Goal: Task Accomplishment & Management: Manage account settings

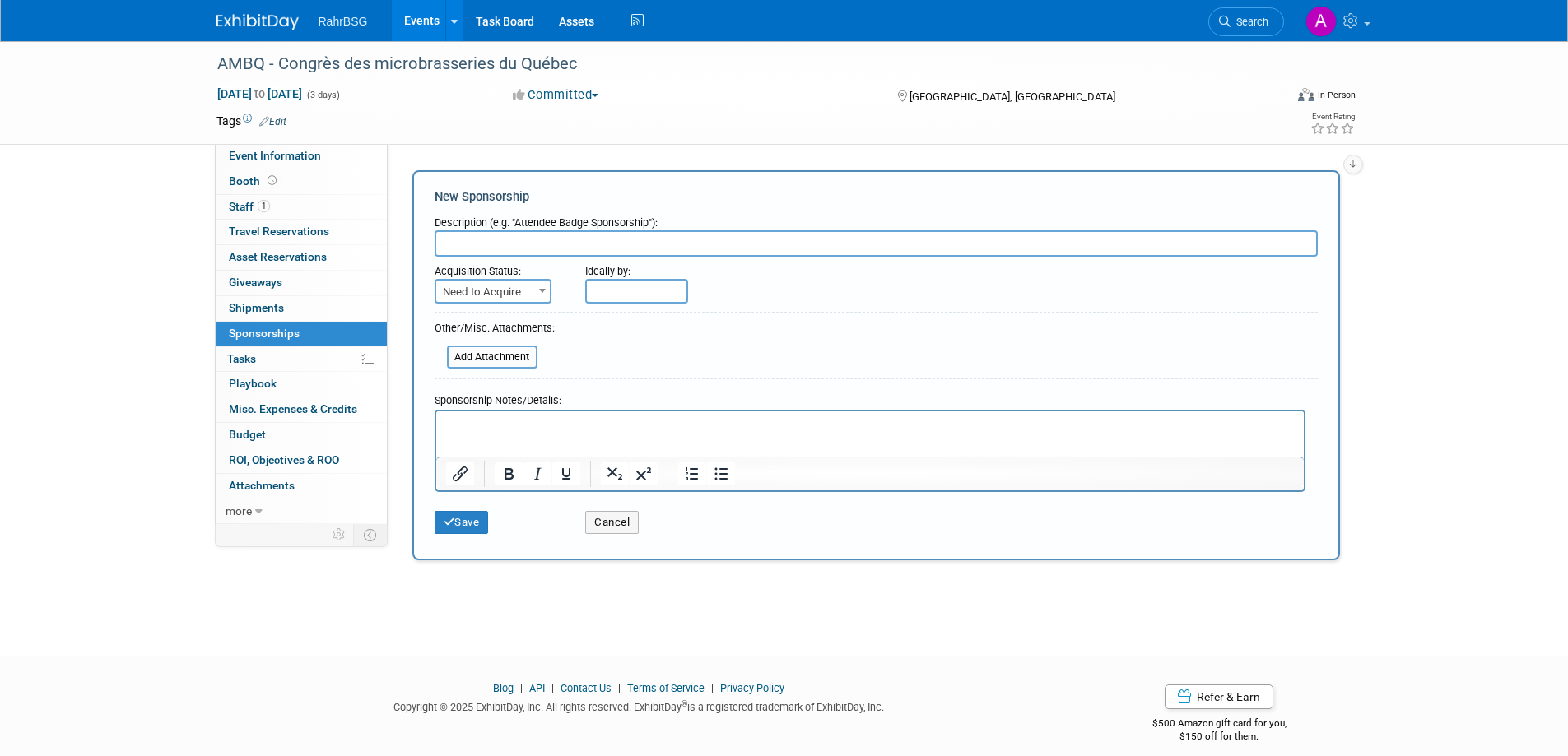
click at [428, 17] on link "Events" at bounding box center [422, 20] width 60 height 41
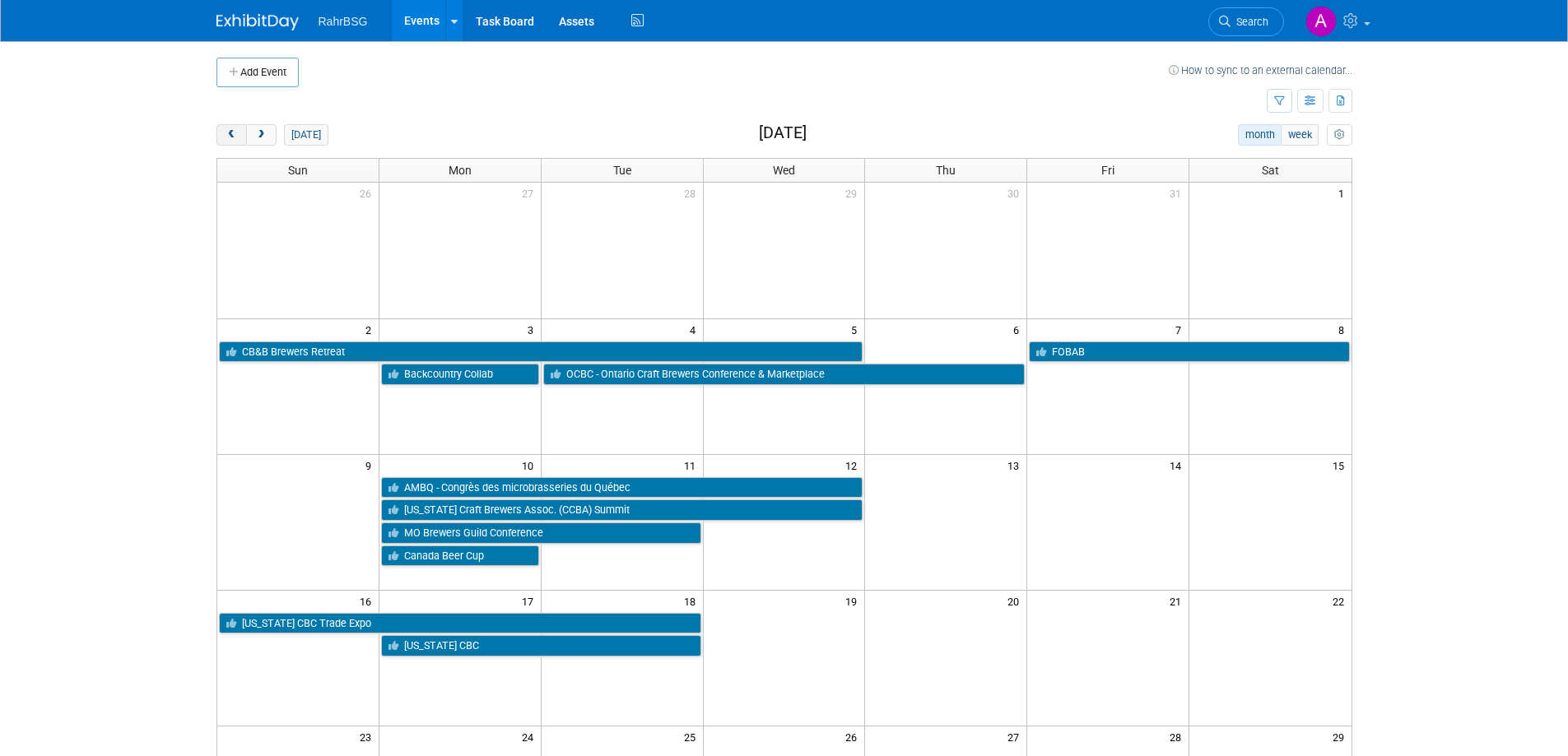
click at [233, 130] on span "prev" at bounding box center [232, 136] width 12 height 11
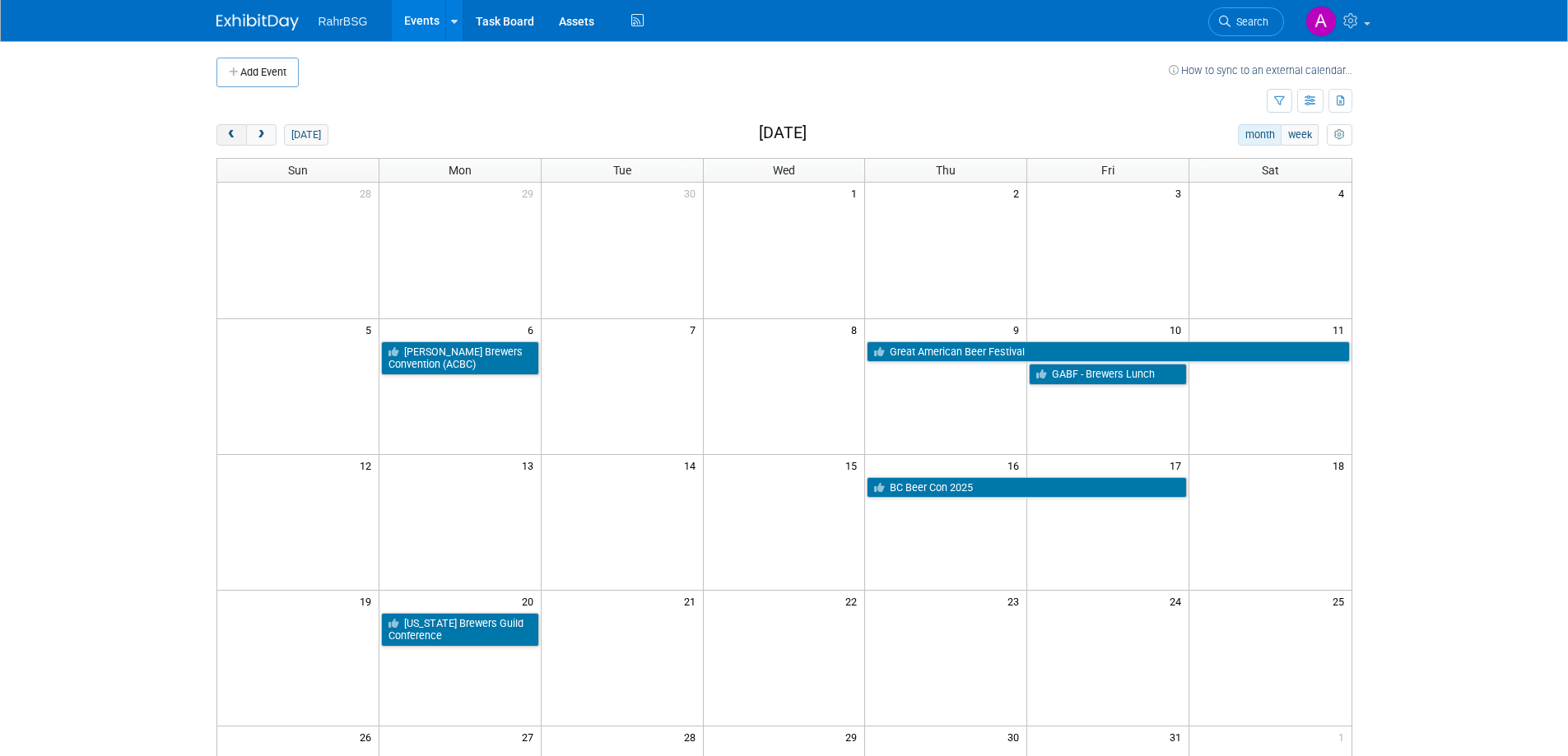
click at [233, 130] on span "prev" at bounding box center [232, 136] width 12 height 11
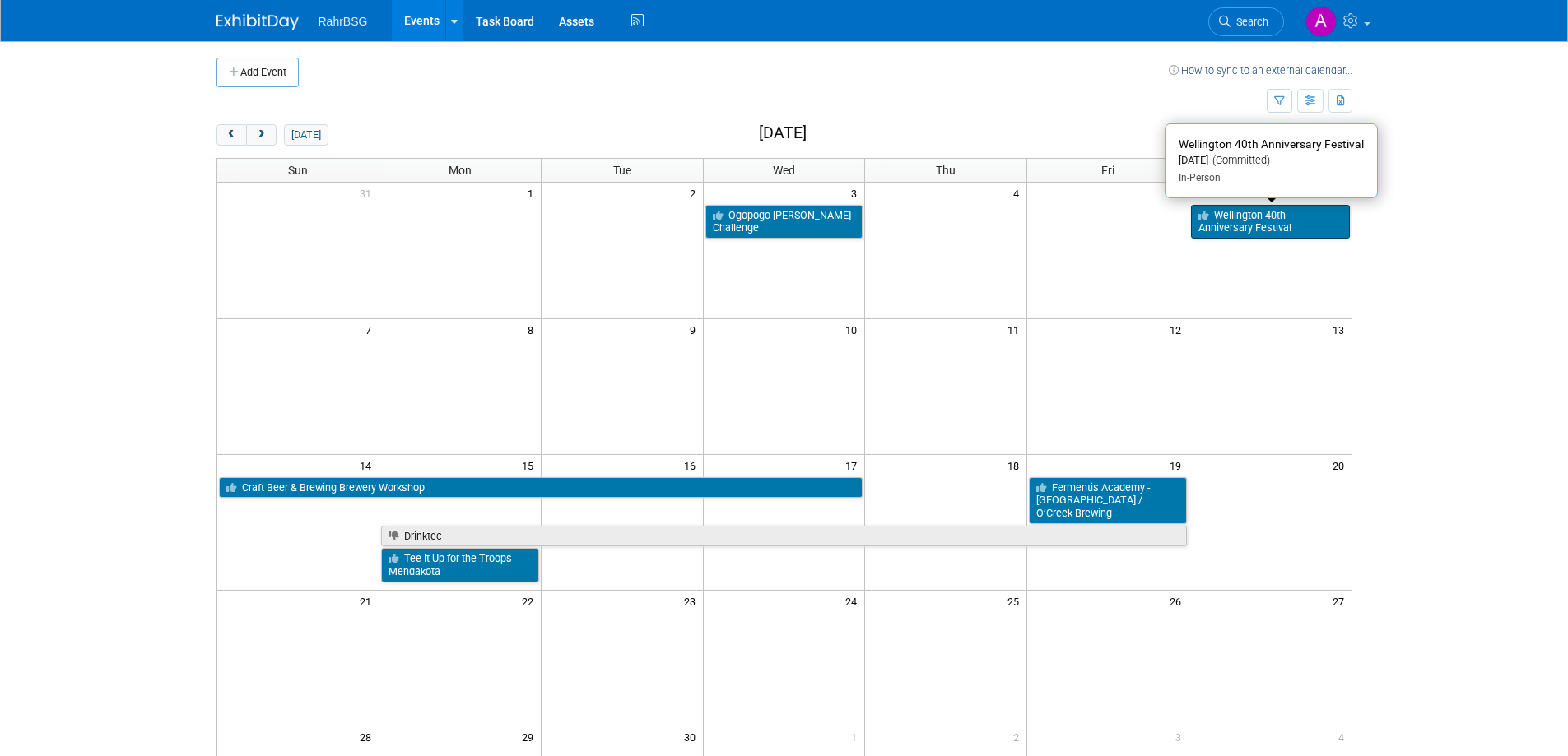
click at [1259, 225] on link "Wellington 40th Anniversary Festival" at bounding box center [1270, 222] width 158 height 34
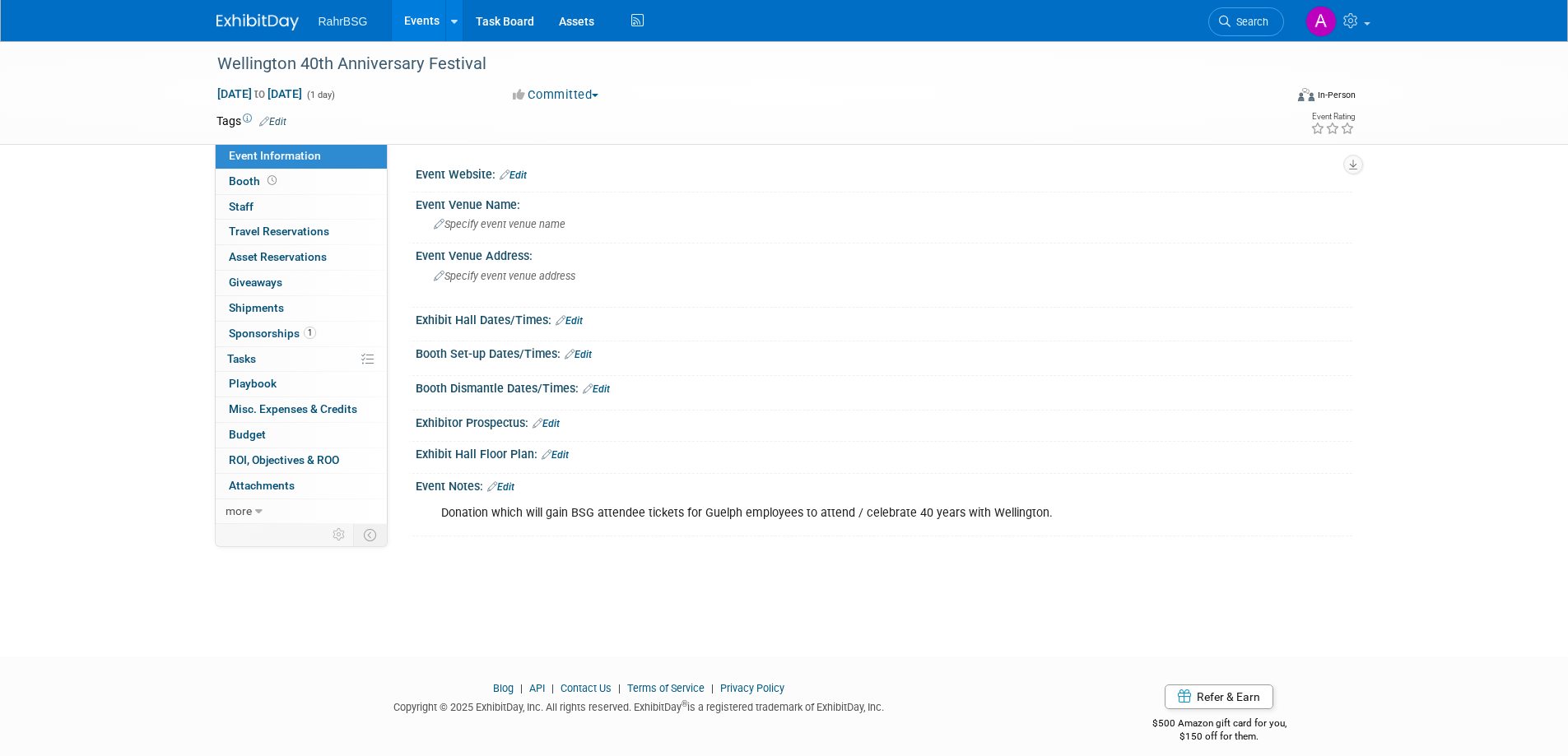
click at [529, 179] on div "Event Website: Edit" at bounding box center [884, 172] width 937 height 21
click at [519, 172] on link "Edit" at bounding box center [513, 176] width 27 height 12
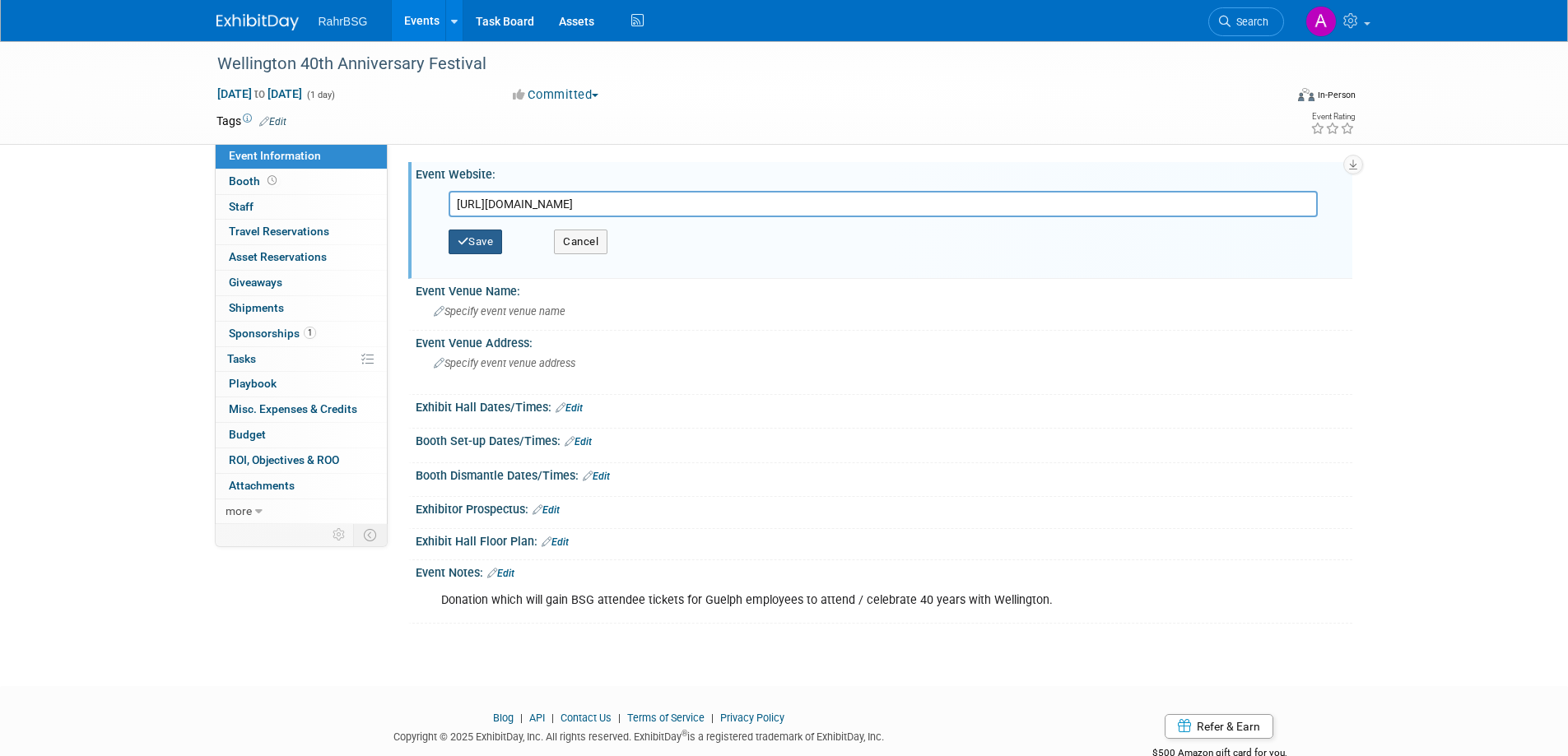
type input "https://fortyfest.ca/buy-tickets"
click at [484, 239] on button "Save" at bounding box center [476, 241] width 55 height 25
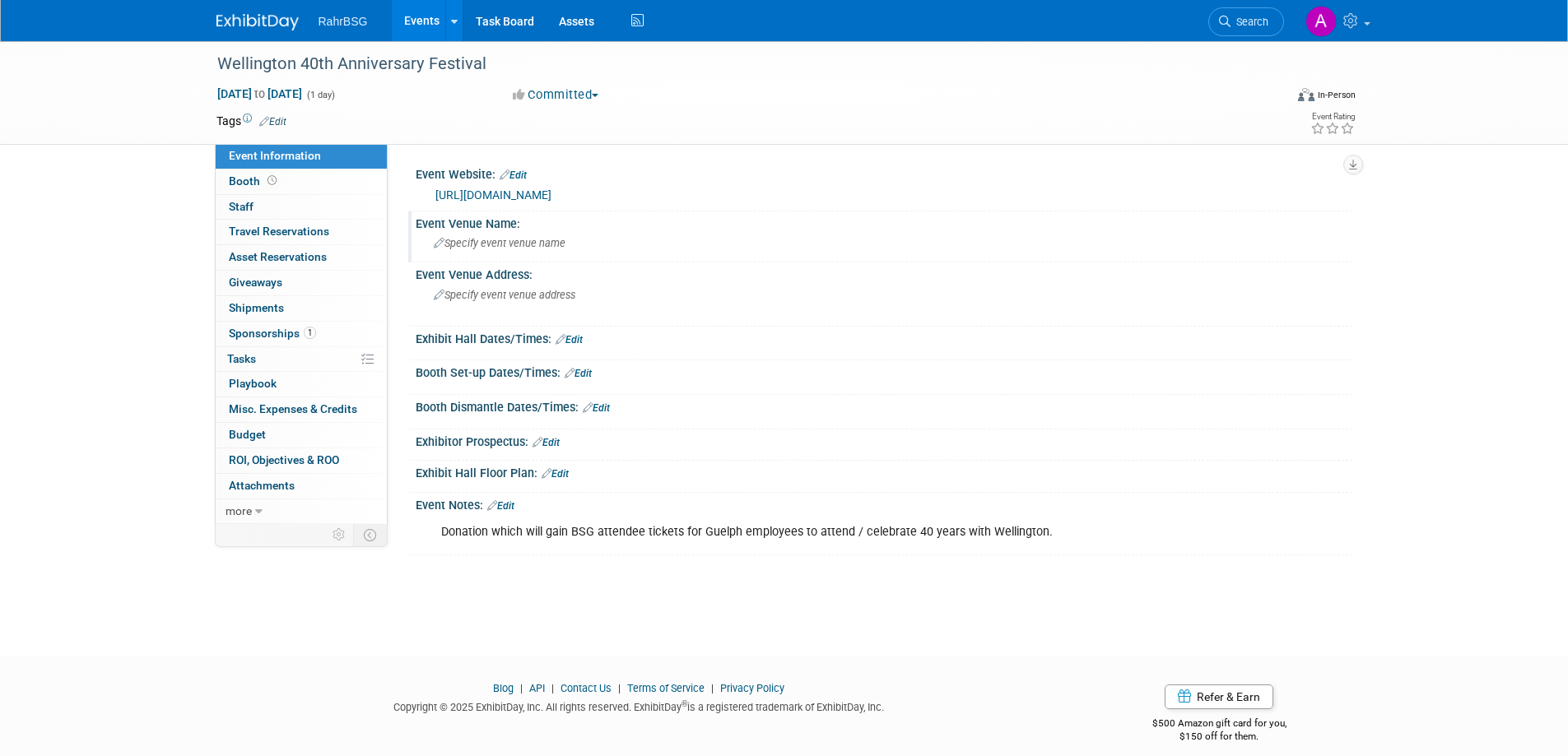
click at [495, 245] on span "Specify event venue name" at bounding box center [500, 243] width 131 height 12
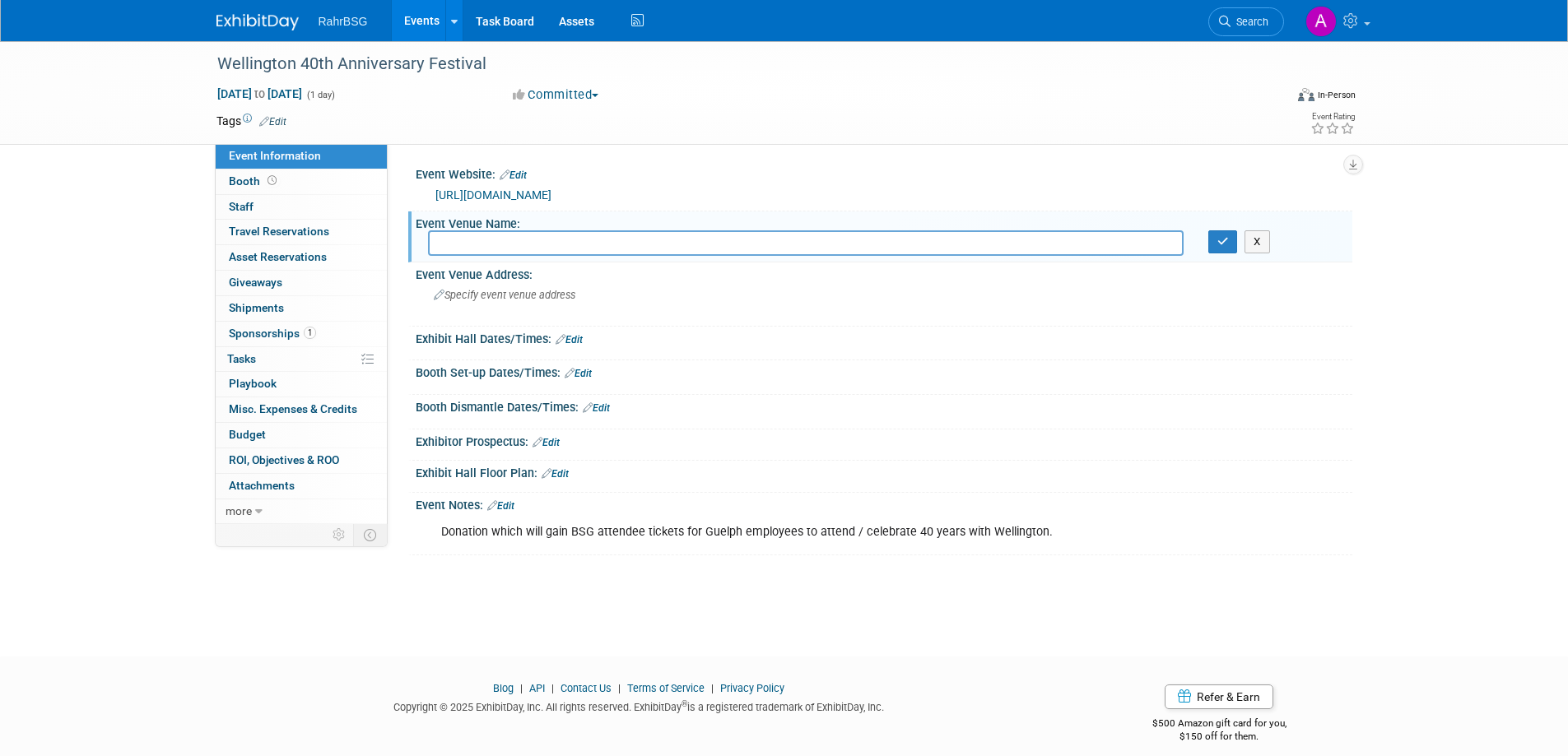
click at [521, 245] on input "text" at bounding box center [806, 243] width 755 height 26
type input "Wellington Brewery"
click at [466, 299] on span "Specify event venue address" at bounding box center [505, 295] width 142 height 12
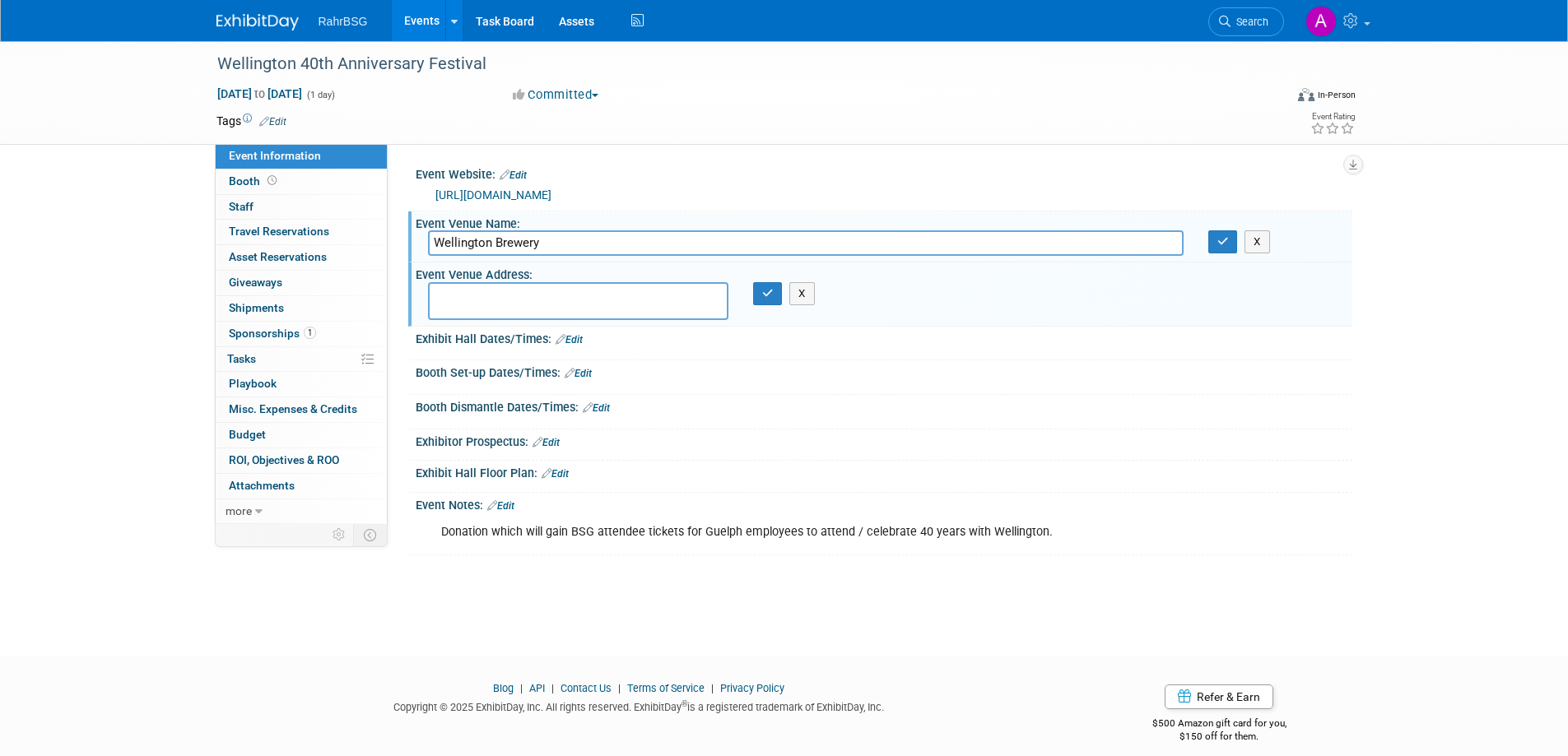
click at [474, 298] on textarea at bounding box center [578, 301] width 300 height 38
paste textarea "950 Woodlawn Rd W, Guelph, ON N1K 1G2"
type textarea "950 Woodlawn Rd W, Guelph, ON N1K 1G2"
click at [767, 299] on button "button" at bounding box center [768, 293] width 30 height 23
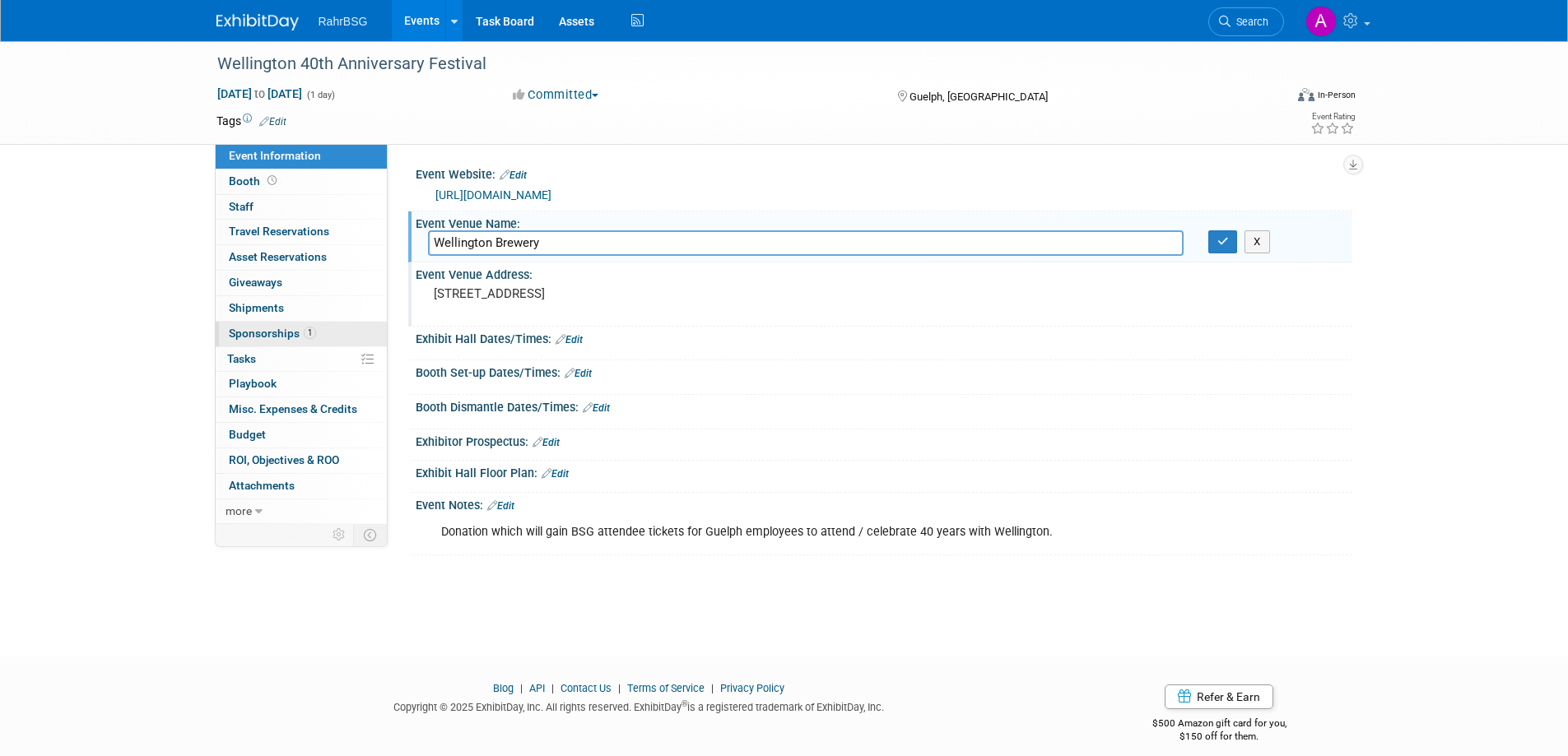
click at [278, 331] on span "Sponsorships 1" at bounding box center [272, 332] width 87 height 13
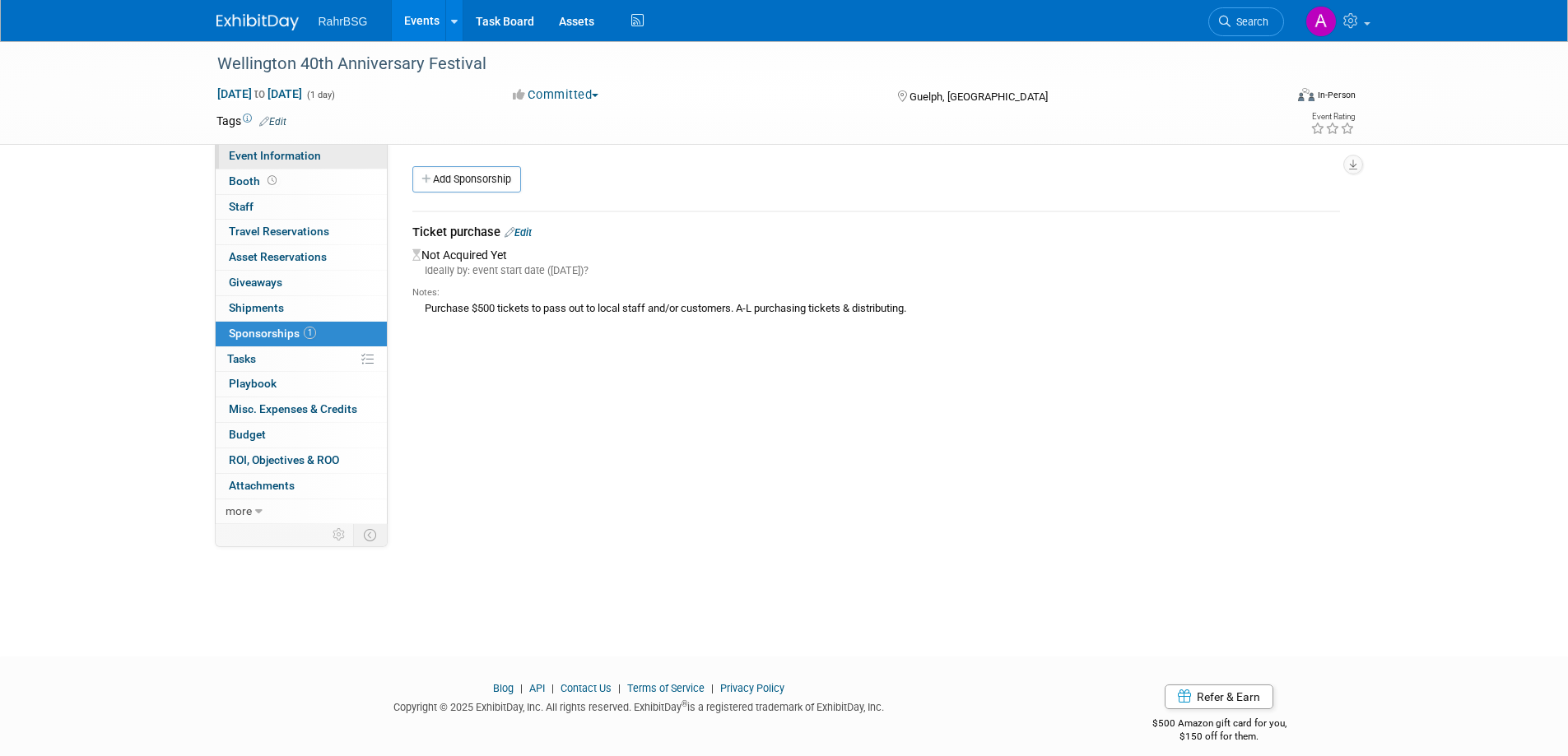
click at [265, 150] on span "Event Information" at bounding box center [275, 155] width 92 height 13
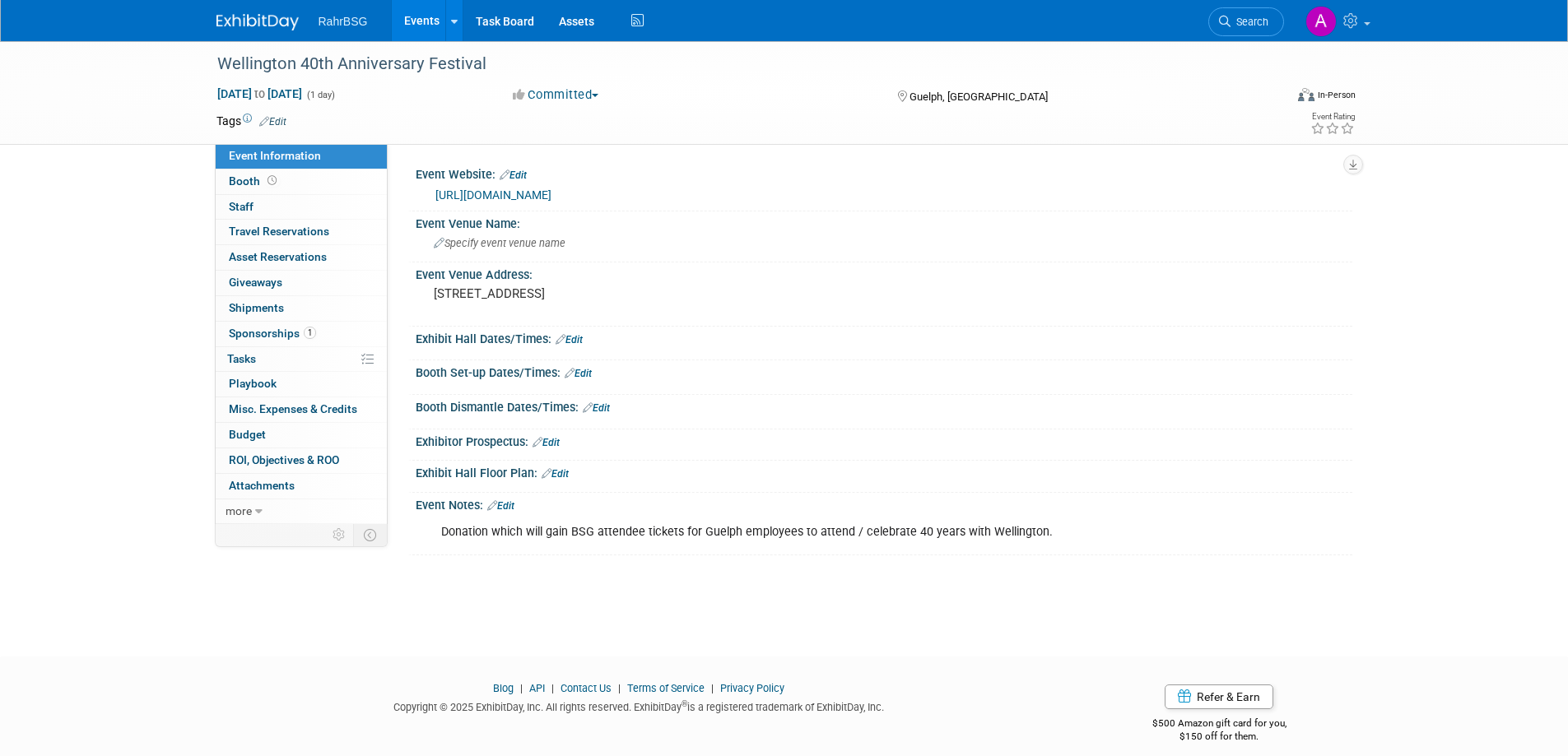
click at [472, 563] on div "Wellington 40th Anniversary Festival Sep 6, 2025 to Sep 6, 2025 (1 day) Sep 6, …" at bounding box center [784, 334] width 1568 height 586
click at [1044, 528] on div "Donation which will gain BSG attendee tickets for Guelph employees to attend / …" at bounding box center [801, 532] width 742 height 33
click at [1041, 532] on div "Donation which will gain BSG attendee tickets for Guelph employees to attend / …" at bounding box center [801, 532] width 742 height 33
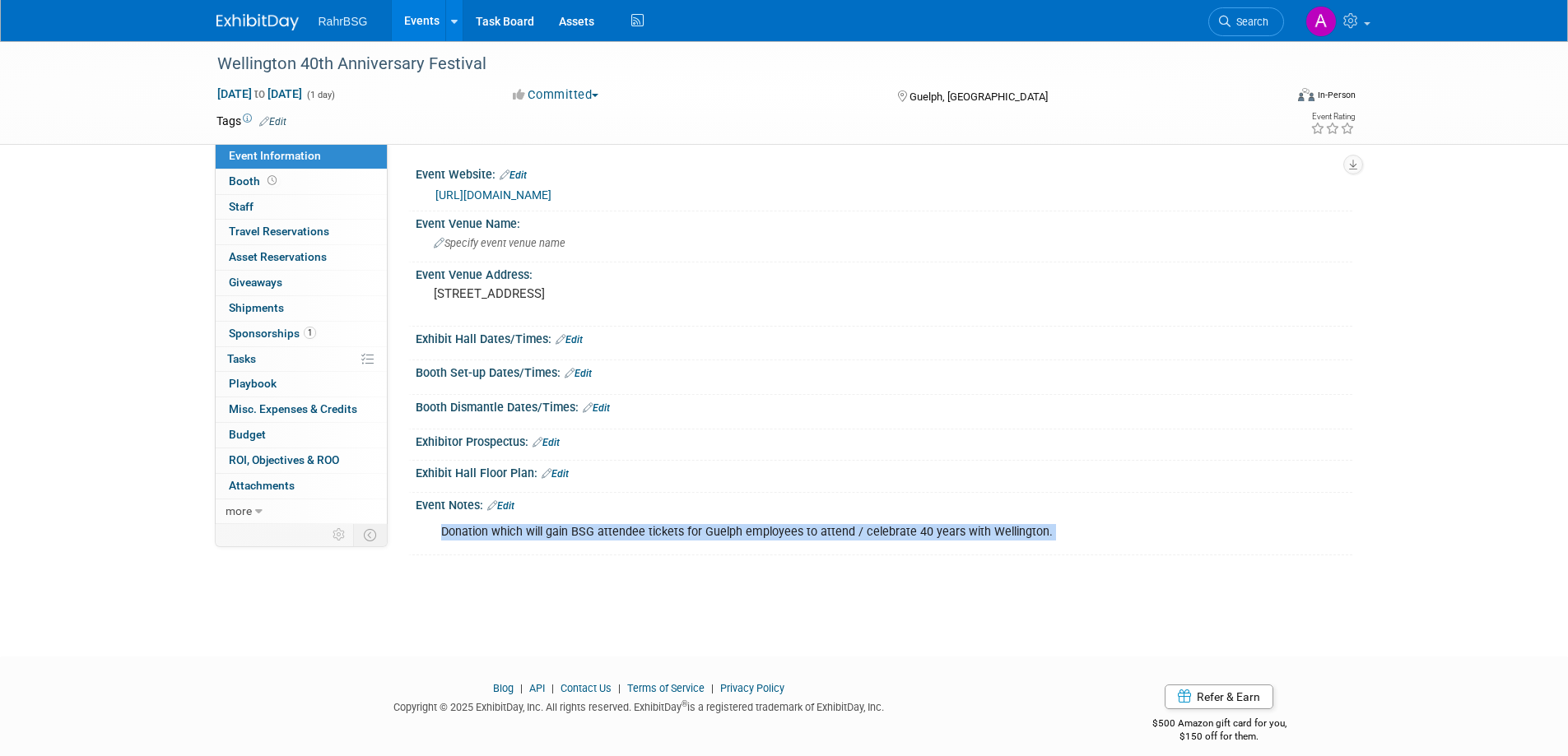
click at [1043, 532] on div "Donation which will gain BSG attendee tickets for Guelph employees to attend / …" at bounding box center [801, 532] width 742 height 33
click at [508, 503] on link "Edit" at bounding box center [501, 506] width 27 height 12
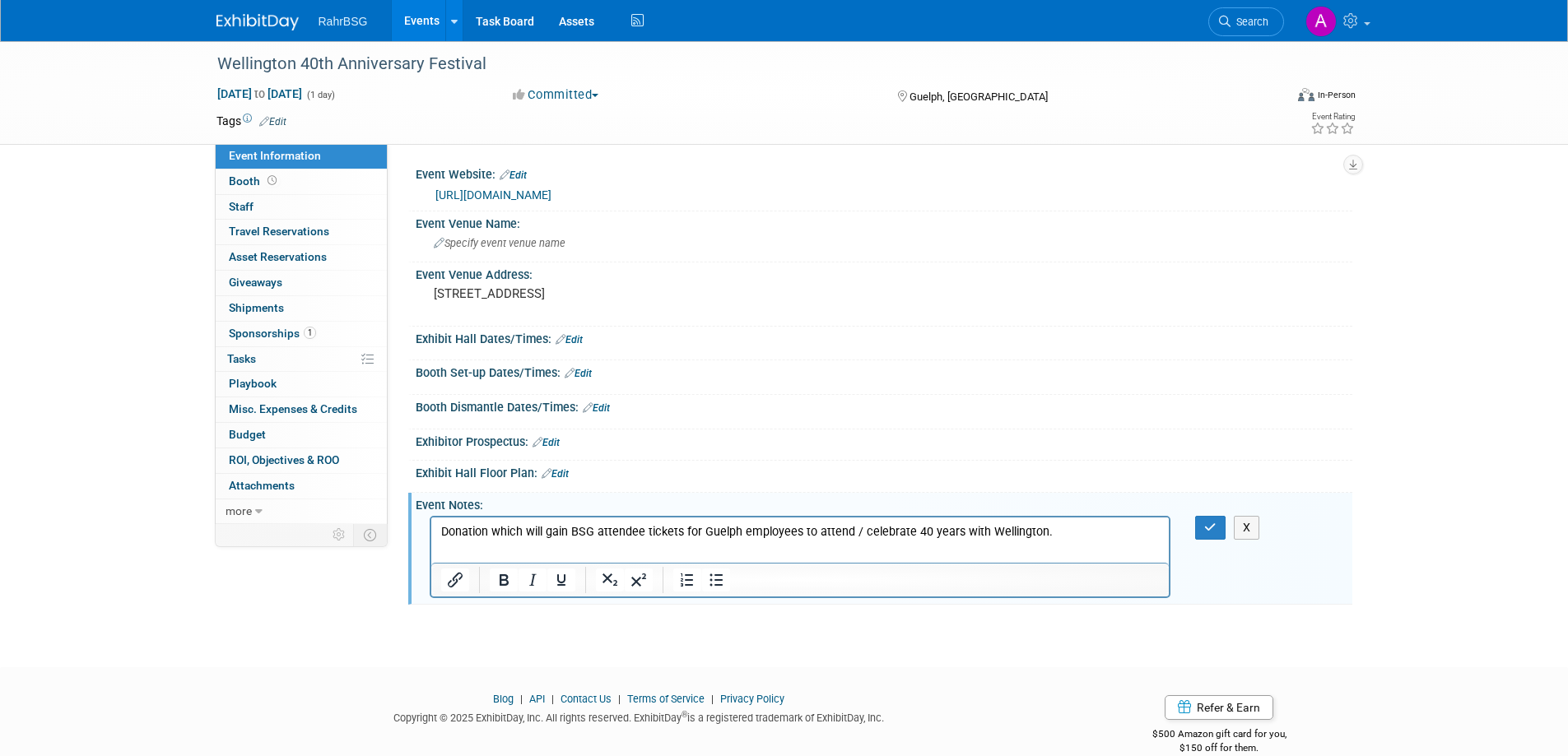
click at [1054, 531] on p "Donation which will gain BSG attendee tickets for Guelph employees to attend / …" at bounding box center [801, 532] width 720 height 16
click at [572, 549] on p "A-L purchased tickets -" at bounding box center [801, 548] width 720 height 16
click at [581, 541] on p "A-L purchased tickets - 6 ttickets for" at bounding box center [801, 548] width 720 height 16
click at [553, 546] on p "A-L purchased tickets - 6 tickets for" at bounding box center [801, 548] width 720 height 16
click at [712, 548] on p "A-L purchased tickets on her cc - 6 tickets for" at bounding box center [801, 548] width 720 height 16
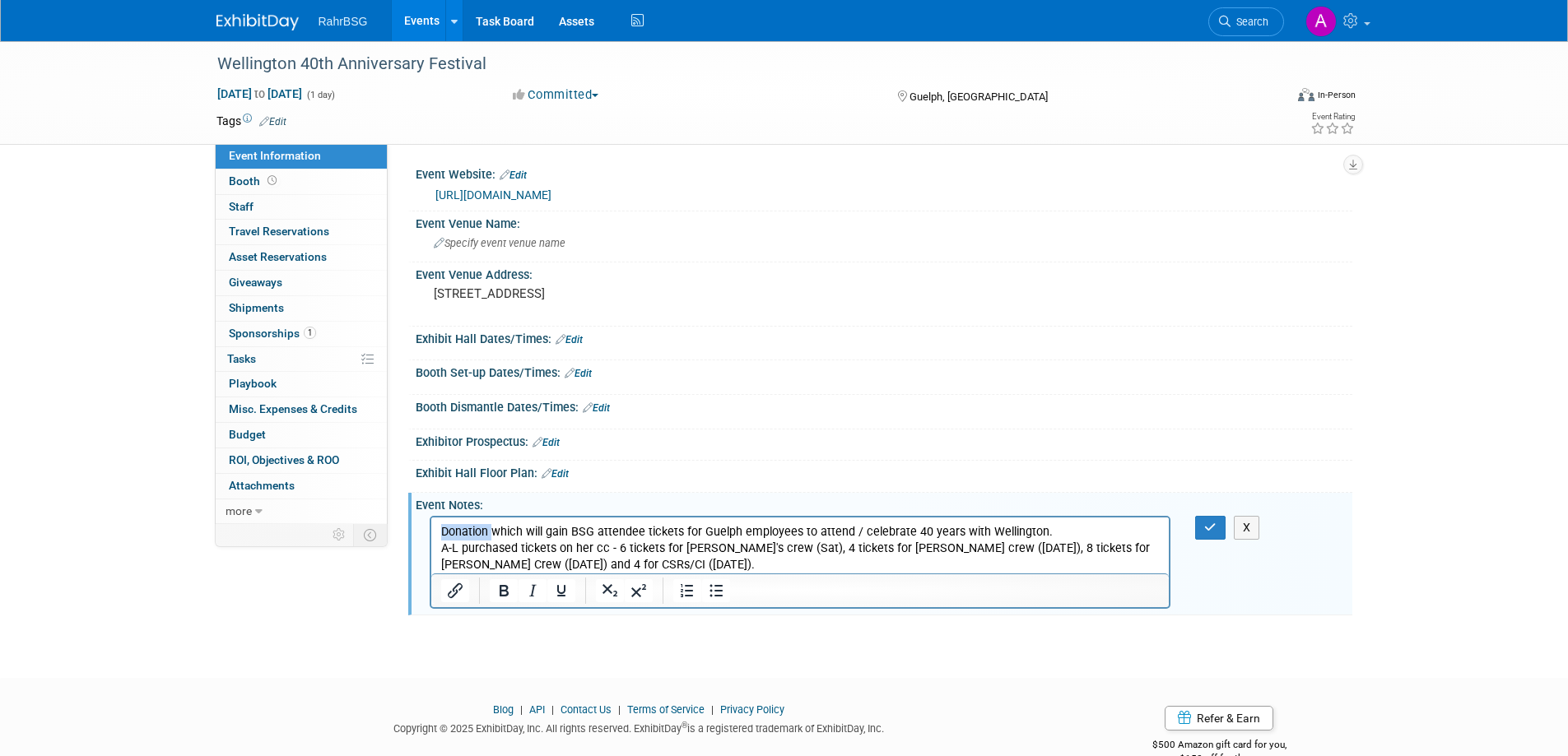
drag, startPoint x: 490, startPoint y: 530, endPoint x: 425, endPoint y: 524, distance: 65.3
click at [431, 524] on html "Donation which will gain BSG attendee tickets for Guelph employees to attend / …" at bounding box center [800, 545] width 738 height 56
drag, startPoint x: 792, startPoint y: 545, endPoint x: 775, endPoint y: 548, distance: 17.3
click at [791, 545] on p "A-L purchased tickets on her cc - 6 tickets for Jessica Petra's crew (Sat), 4 t…" at bounding box center [801, 557] width 720 height 33
click at [734, 574] on div at bounding box center [801, 591] width 738 height 34
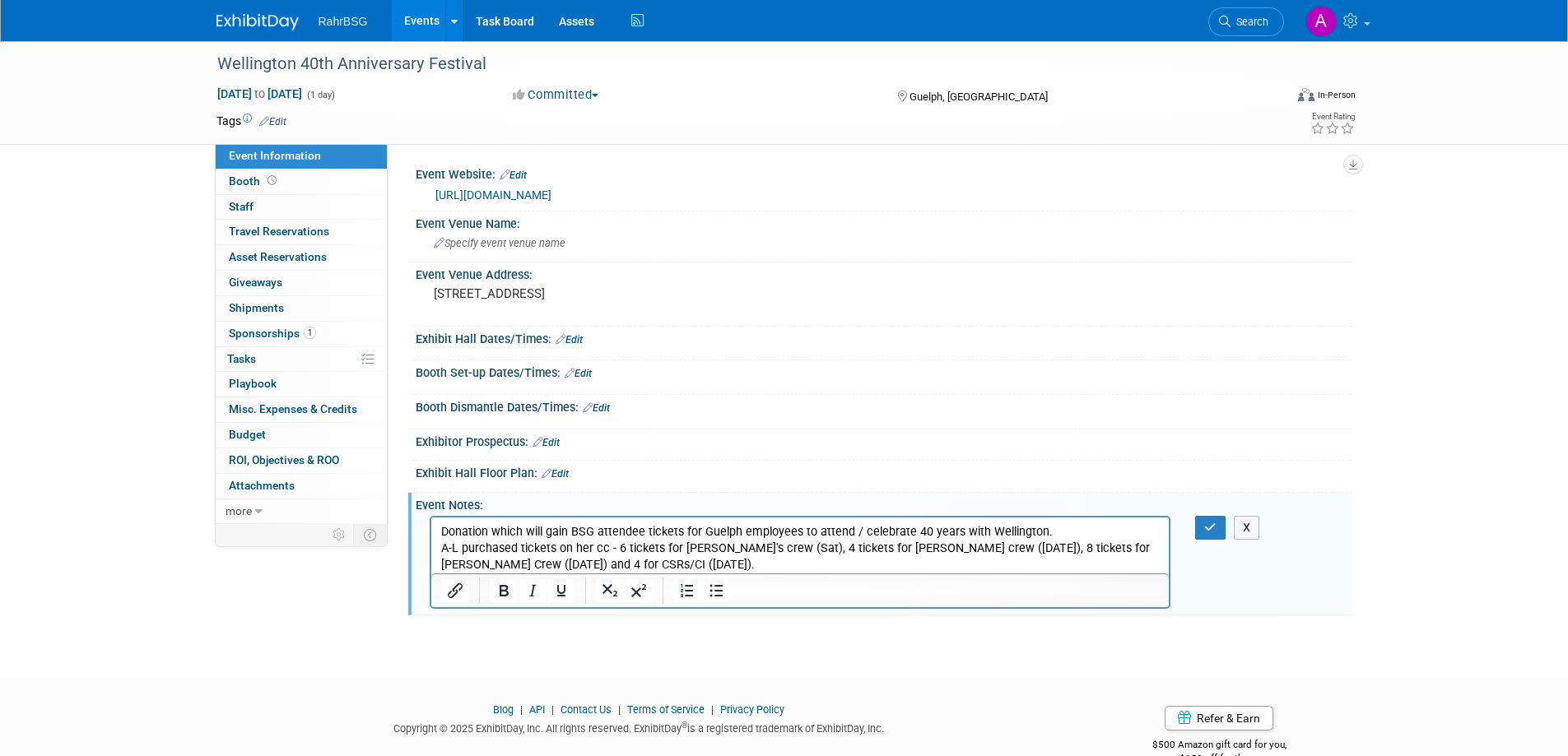
click at [774, 570] on p "A-L purchased tickets on her cc - 6 tickets for Jessica Petra's crew (Sat), 4 t…" at bounding box center [801, 557] width 720 height 33
drag, startPoint x: 1301, startPoint y: 1093, endPoint x: 866, endPoint y: 568, distance: 681.8
click at [868, 570] on p "A-L purchased tickets on her cc - 6 tickets for Jessica Petra's crew (Sat), 4 t…" at bounding box center [801, 557] width 720 height 33
click at [1202, 522] on button "button" at bounding box center [1211, 528] width 31 height 24
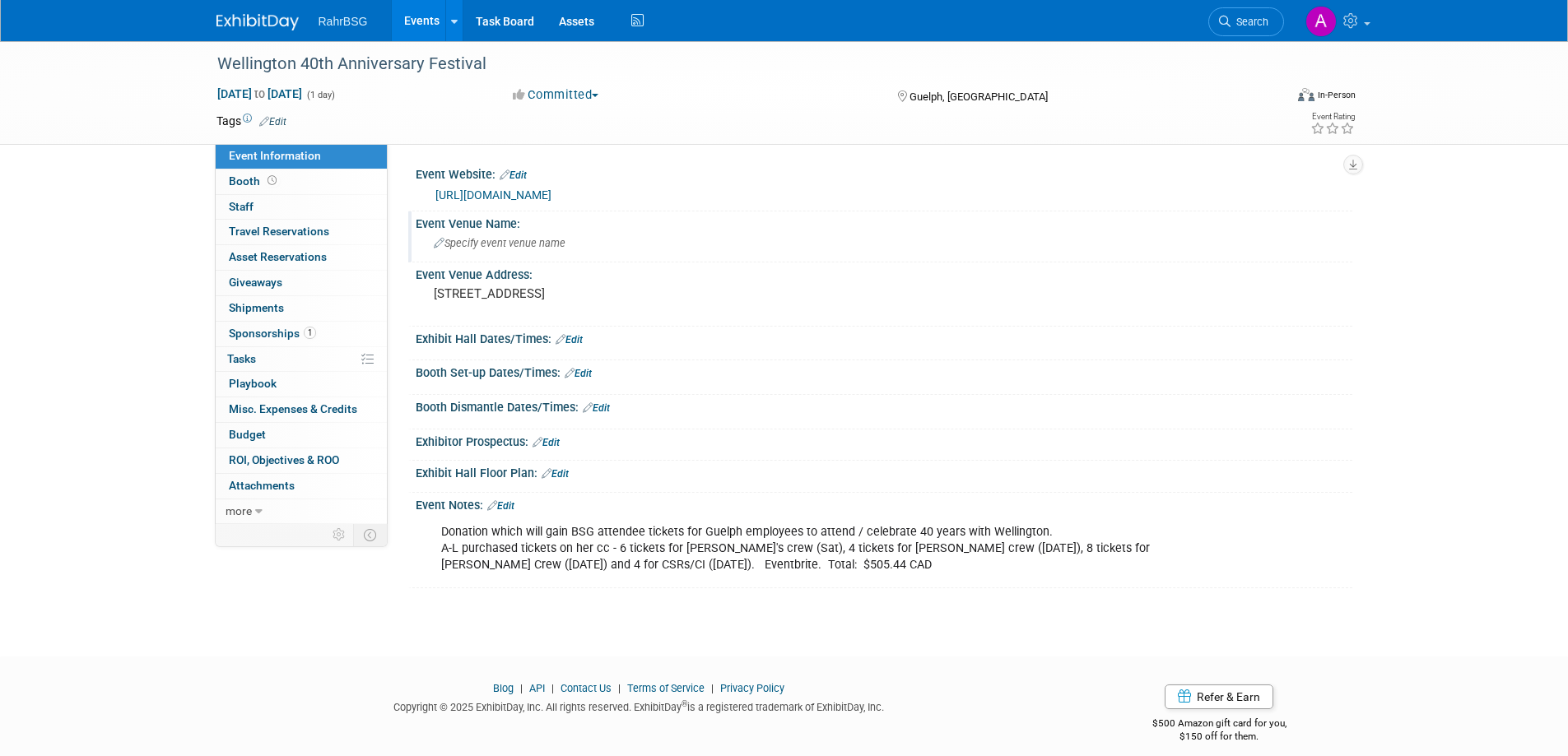
click at [470, 240] on span "Specify event venue name" at bounding box center [500, 243] width 131 height 12
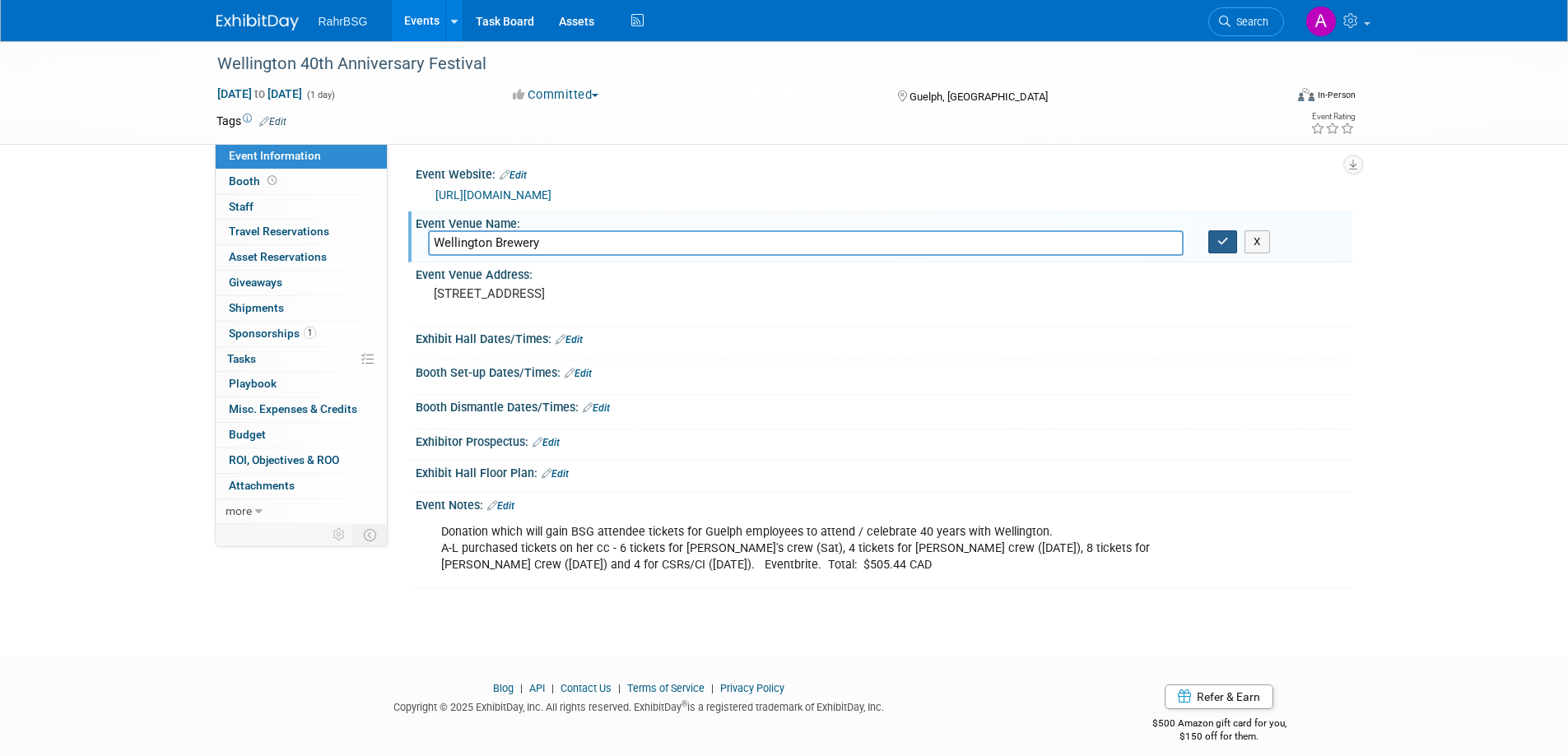
type input "Wellington Brewery"
click at [1227, 245] on icon "button" at bounding box center [1224, 241] width 12 height 11
